Goal: Task Accomplishment & Management: Manage account settings

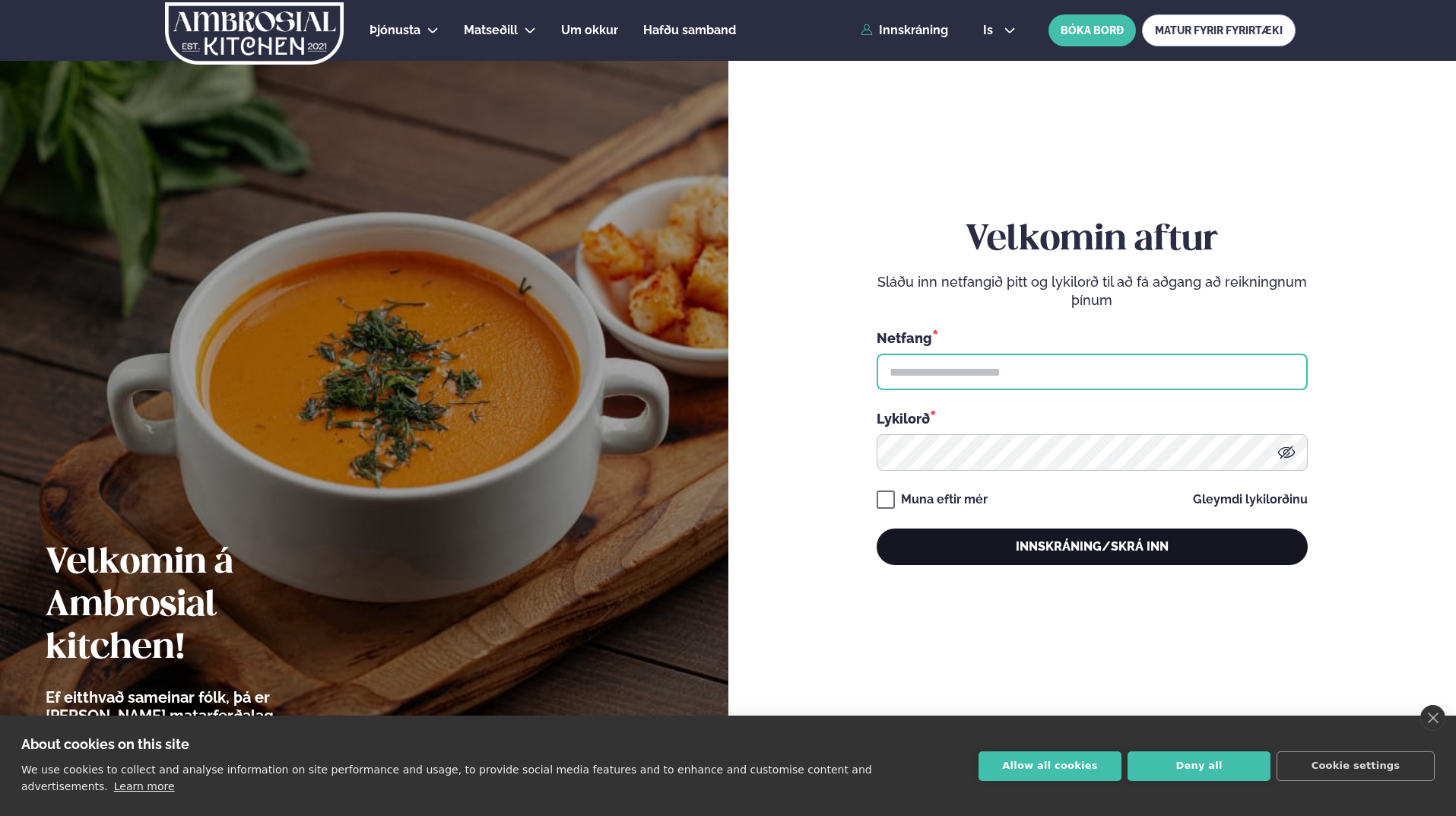
type input "**********"
click at [1098, 560] on button "Innskráning/Skrá inn" at bounding box center [1092, 547] width 431 height 37
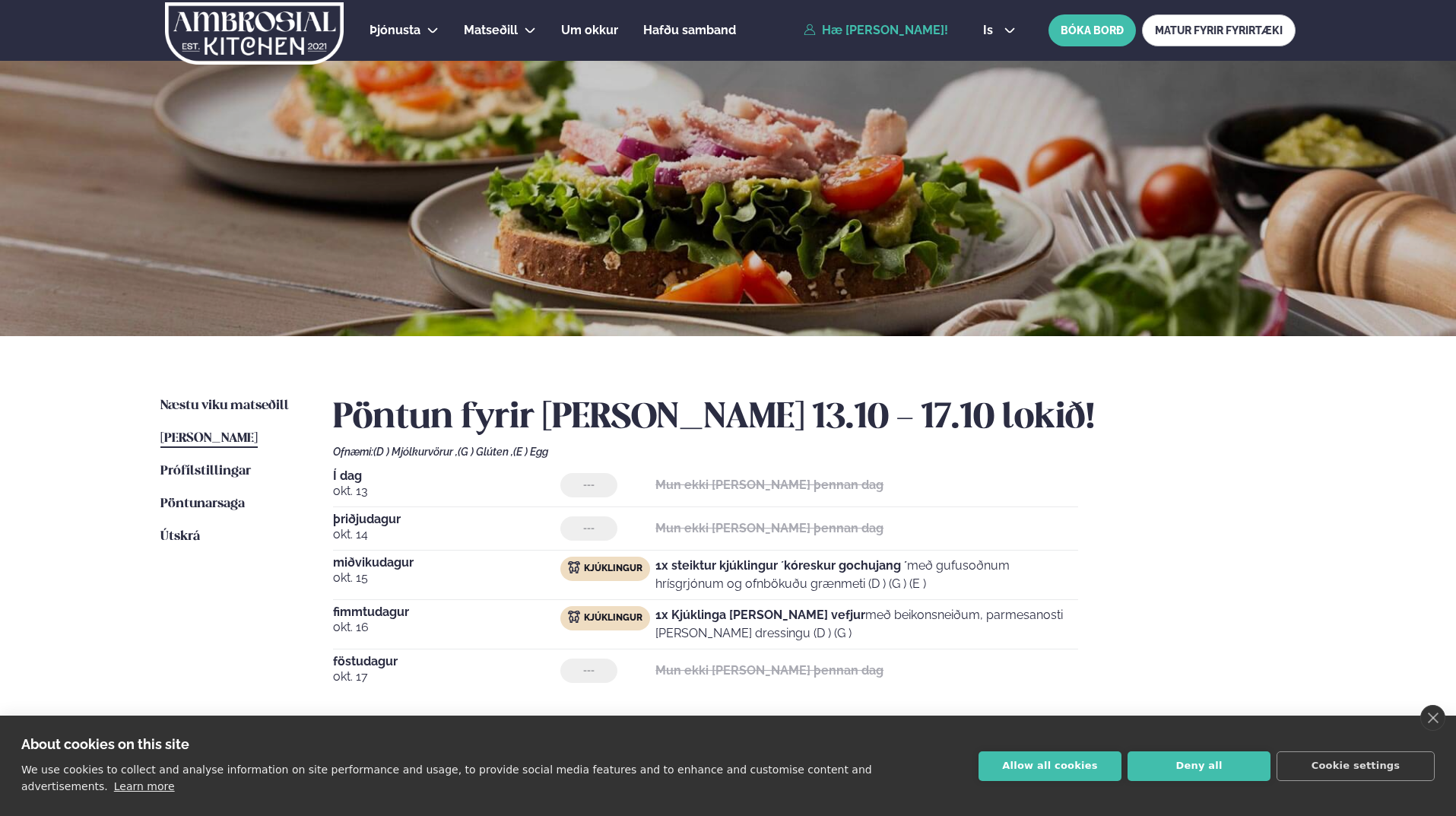
scroll to position [228, 0]
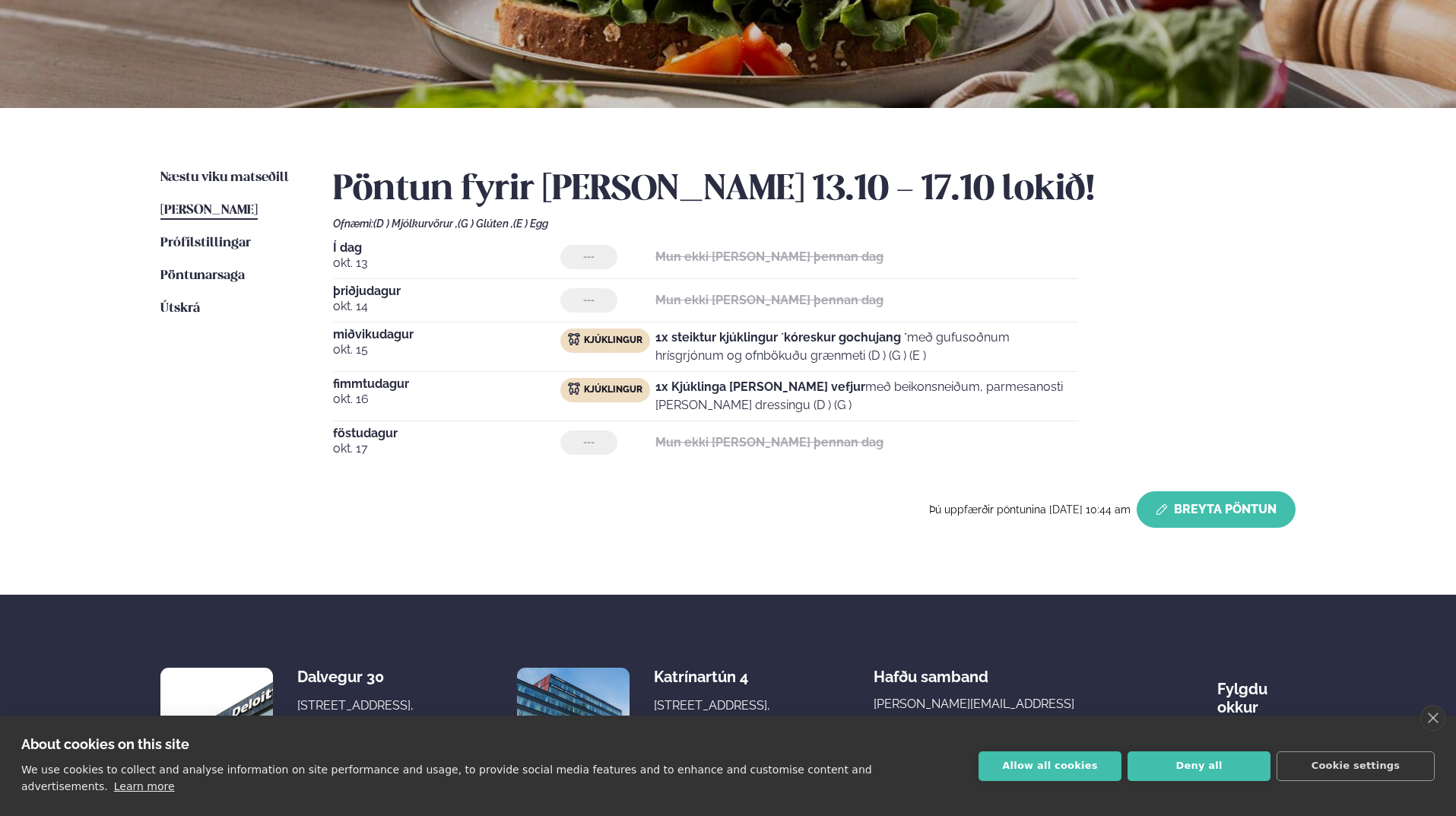
click at [1227, 502] on button "Breyta Pöntun" at bounding box center [1216, 510] width 159 height 37
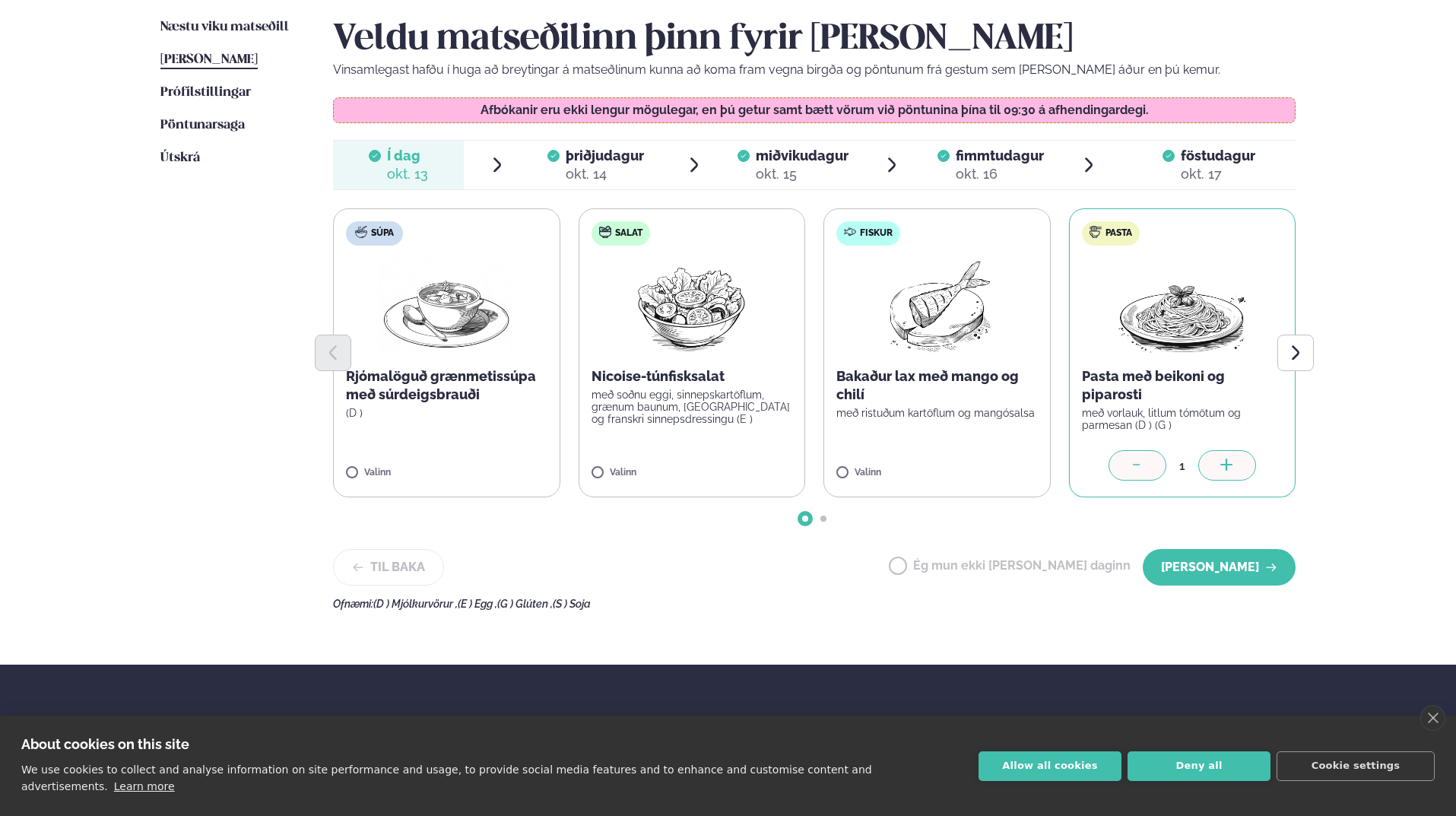
scroll to position [380, 0]
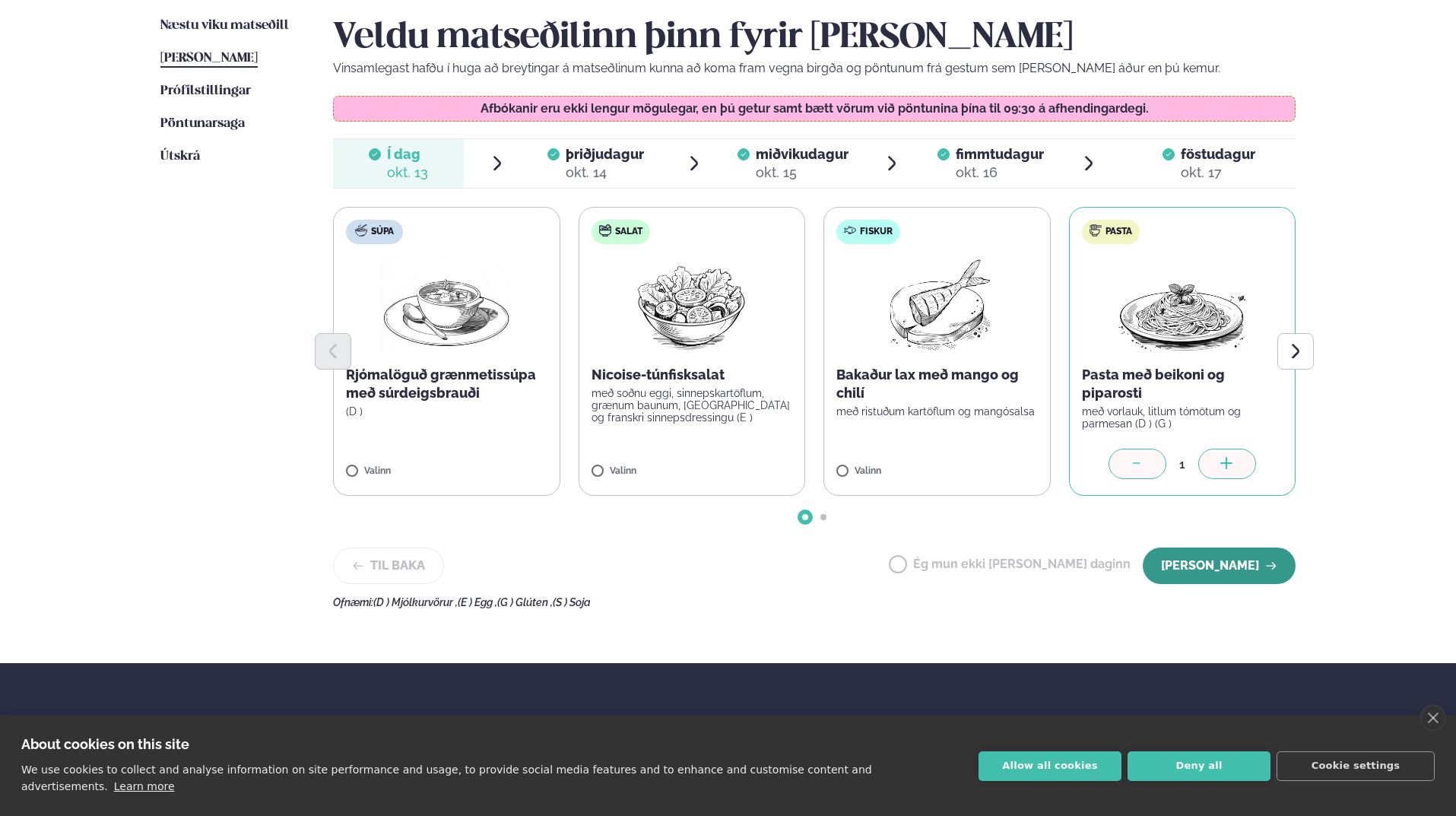
click at [1233, 565] on button "[PERSON_NAME]" at bounding box center [1219, 566] width 152 height 37
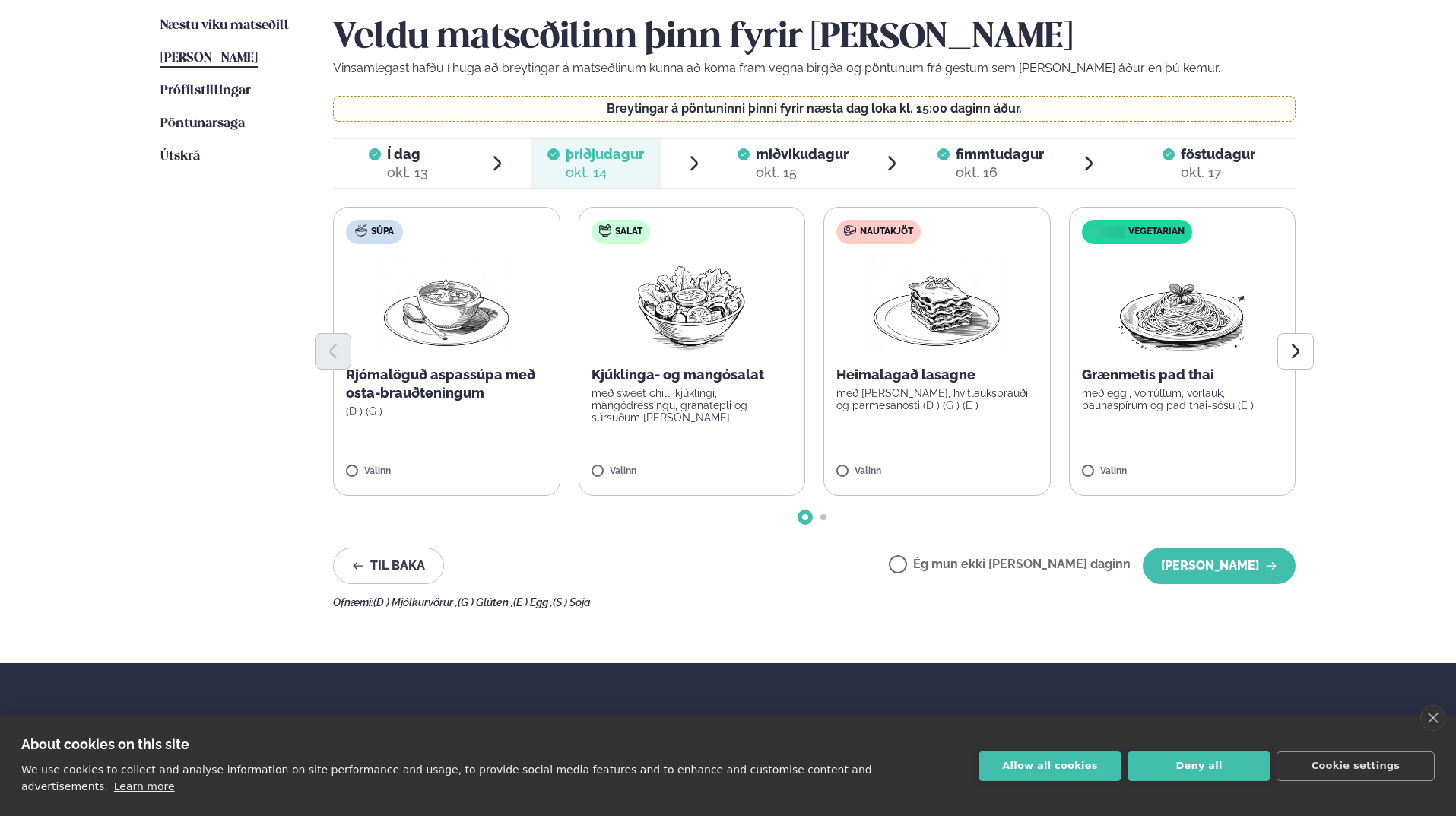
click at [960, 380] on p "Heimalagað lasagne" at bounding box center [937, 374] width 201 height 18
click at [1247, 573] on button "[PERSON_NAME]" at bounding box center [1219, 566] width 152 height 37
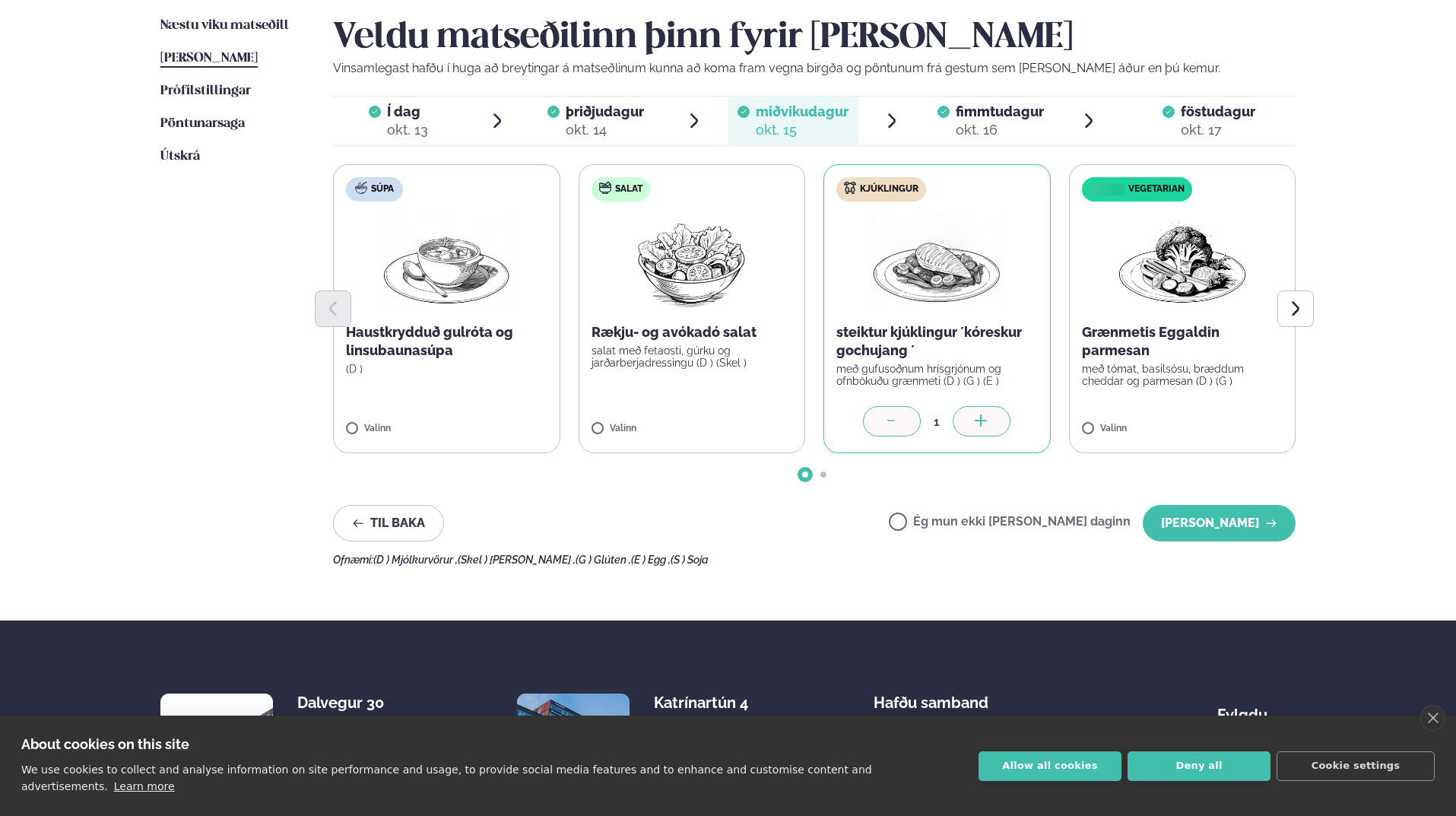
click at [930, 302] on div at bounding box center [814, 309] width 963 height 37
click at [1230, 522] on button "[PERSON_NAME]" at bounding box center [1219, 523] width 152 height 37
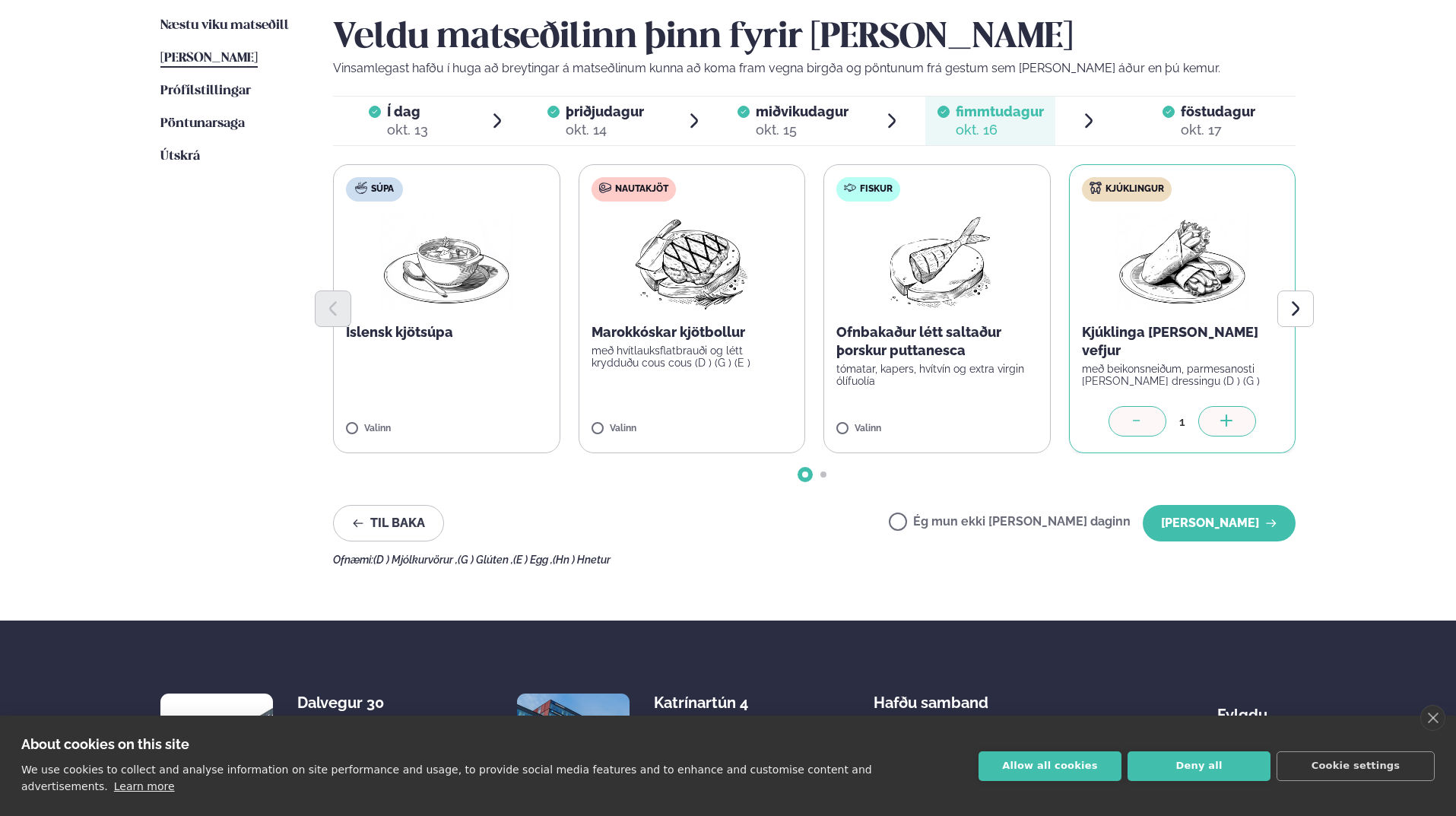
click at [1178, 294] on div at bounding box center [814, 309] width 963 height 37
click at [1237, 521] on button "[PERSON_NAME]" at bounding box center [1219, 523] width 152 height 37
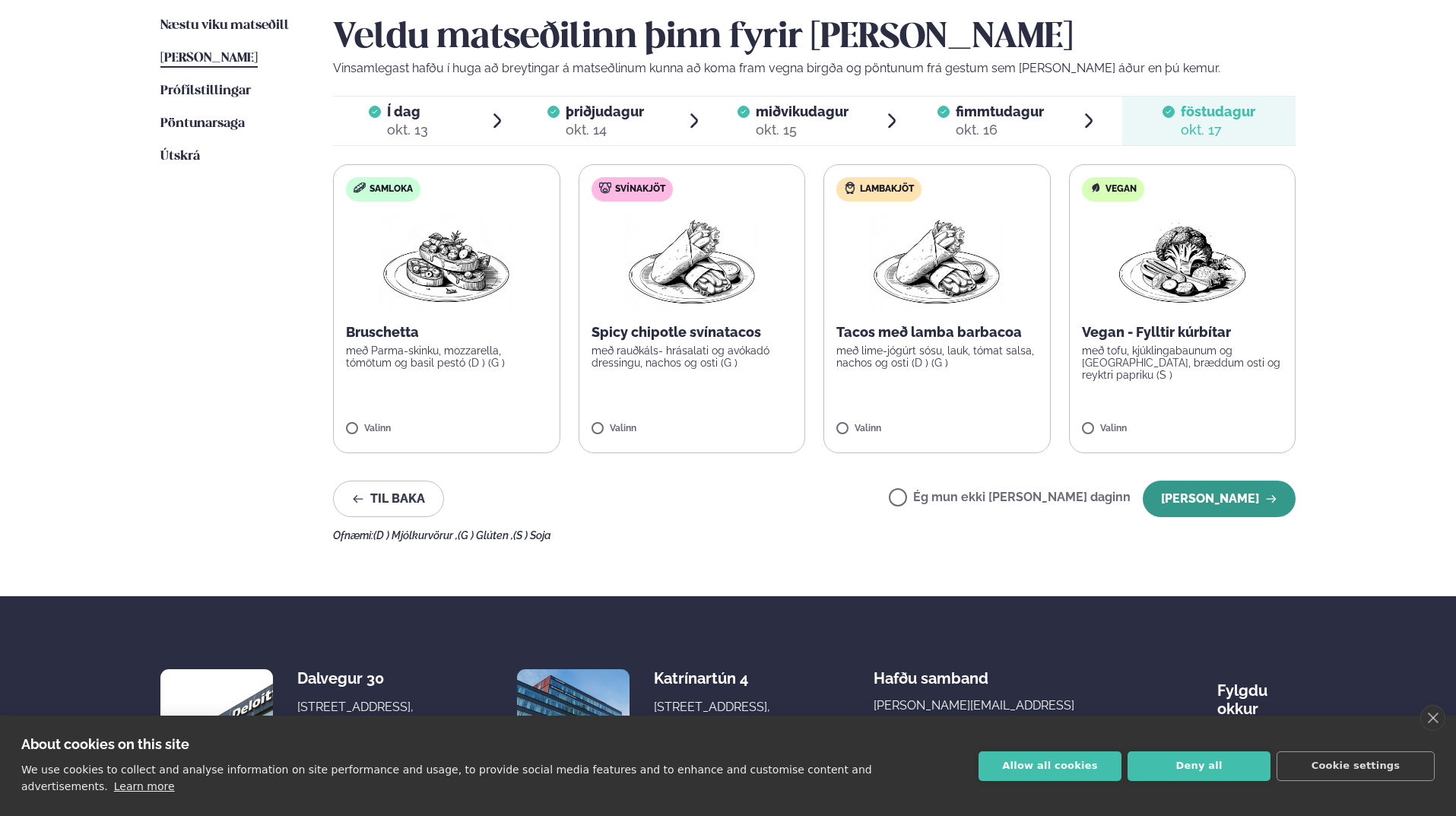
click at [1292, 502] on button "[PERSON_NAME]" at bounding box center [1219, 500] width 152 height 37
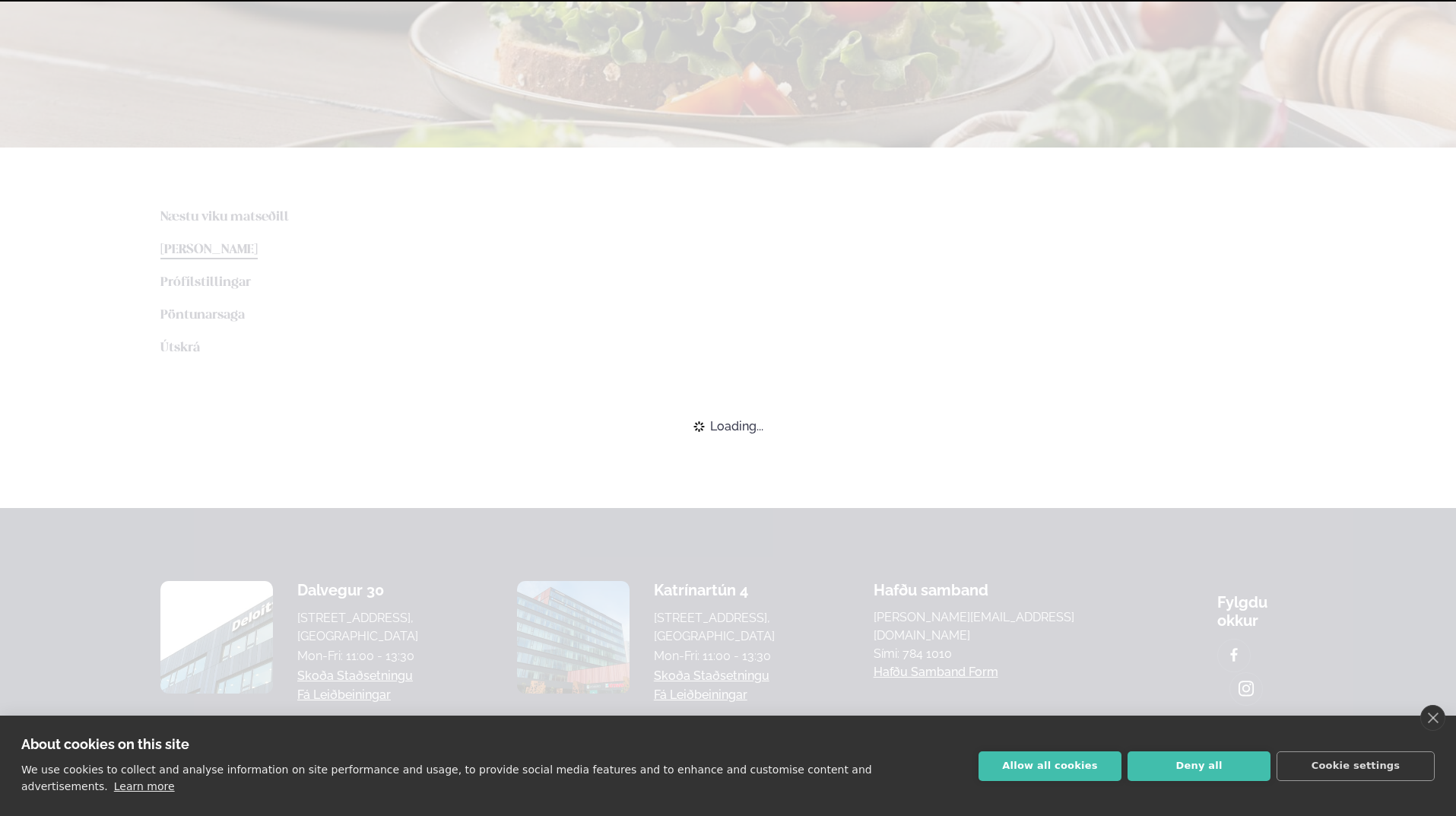
scroll to position [327, 0]
